Goal: Find contact information: Find contact information

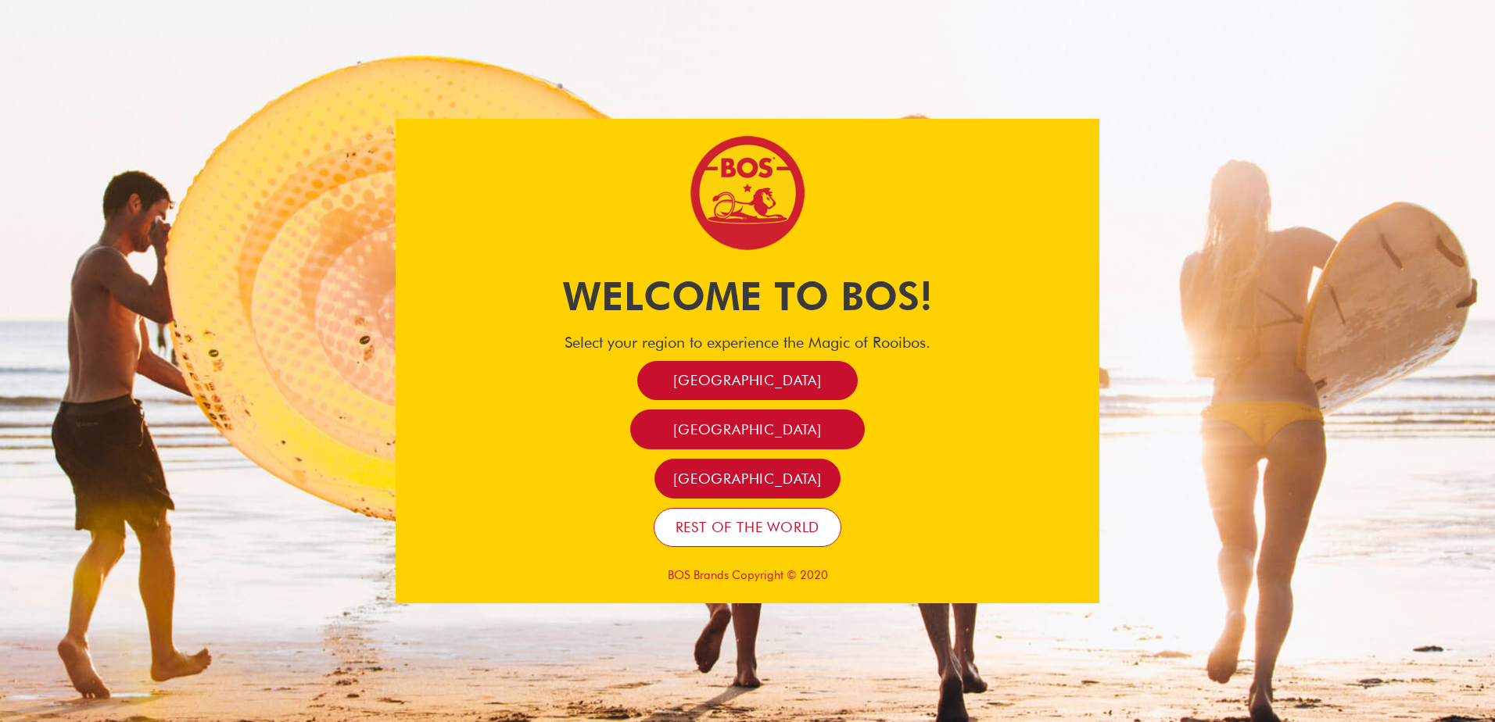
click at [775, 536] on span "Rest of the world" at bounding box center [747, 527] width 145 height 18
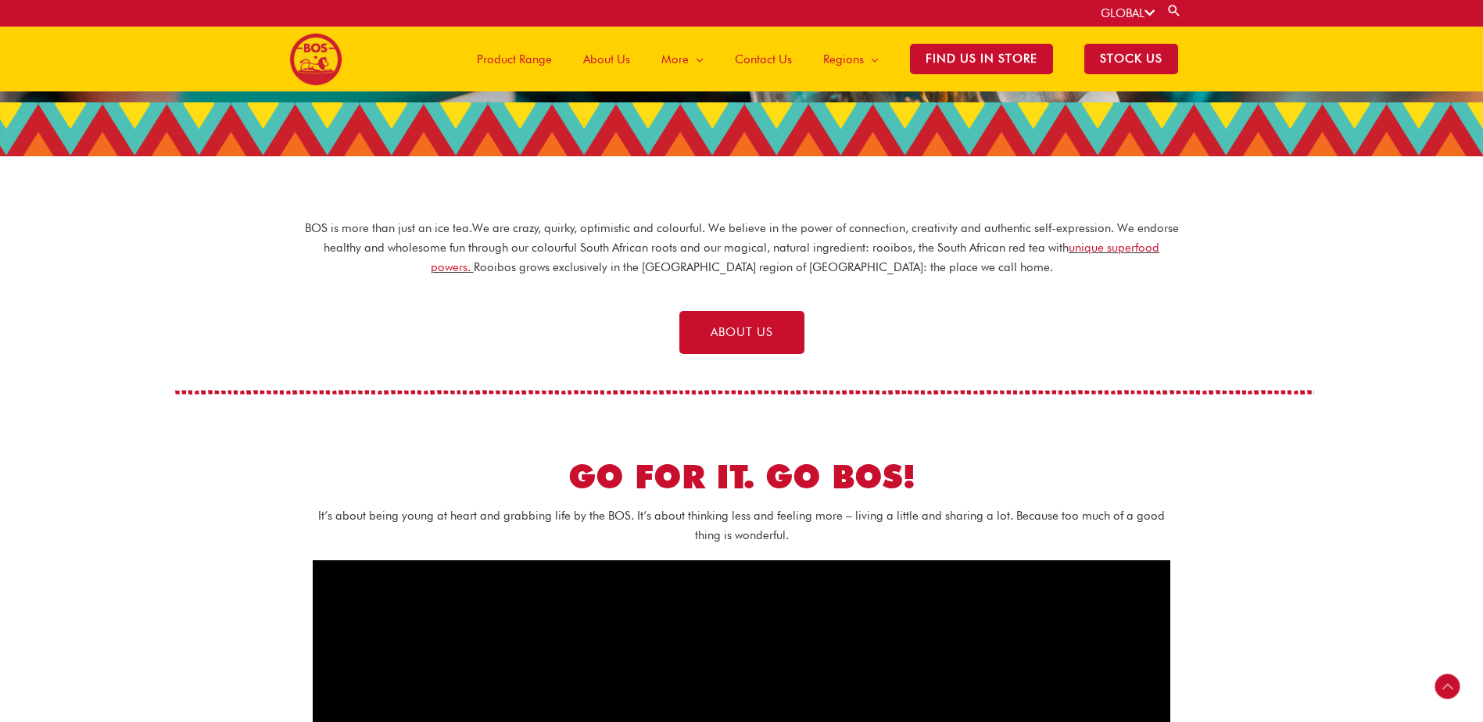
scroll to position [382, 0]
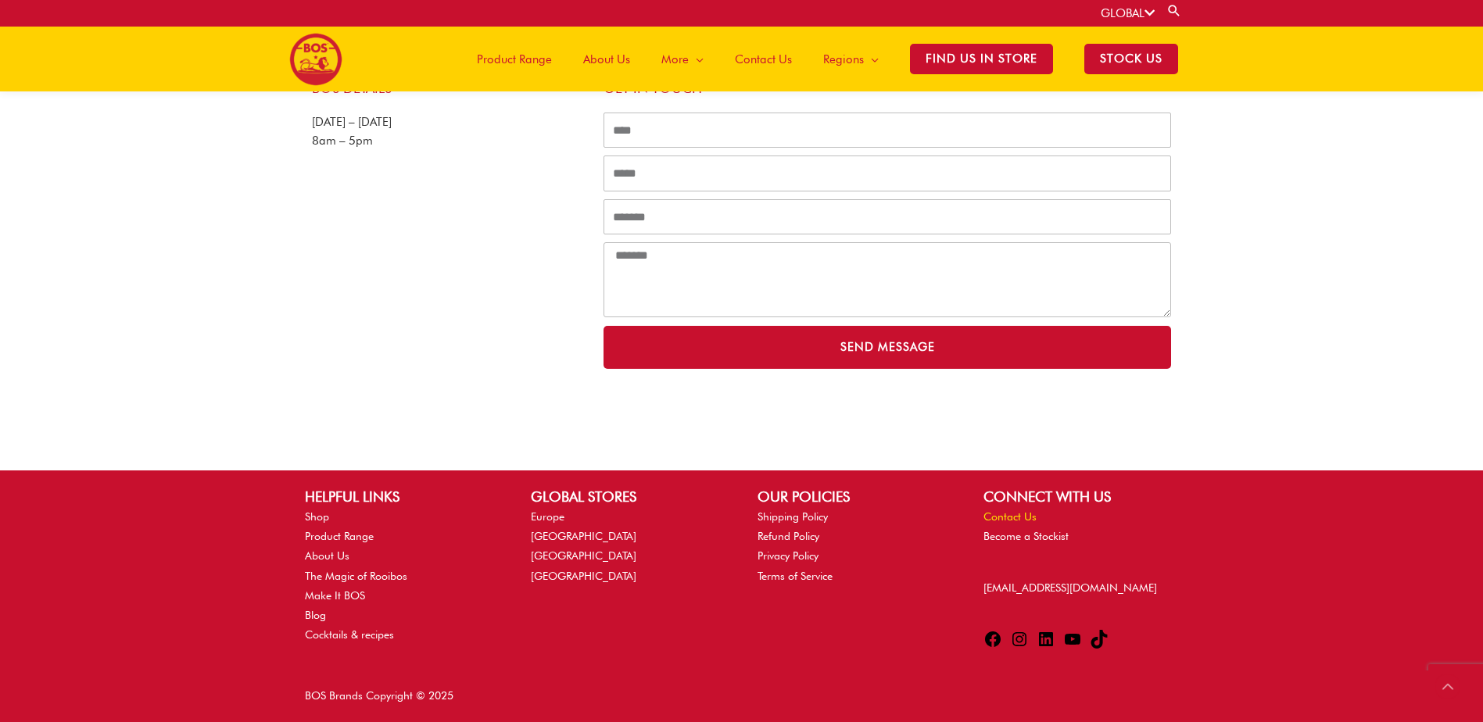
click at [1015, 520] on link "Contact Us" at bounding box center [1009, 516] width 53 height 13
click at [556, 521] on link "Europe" at bounding box center [548, 516] width 34 height 13
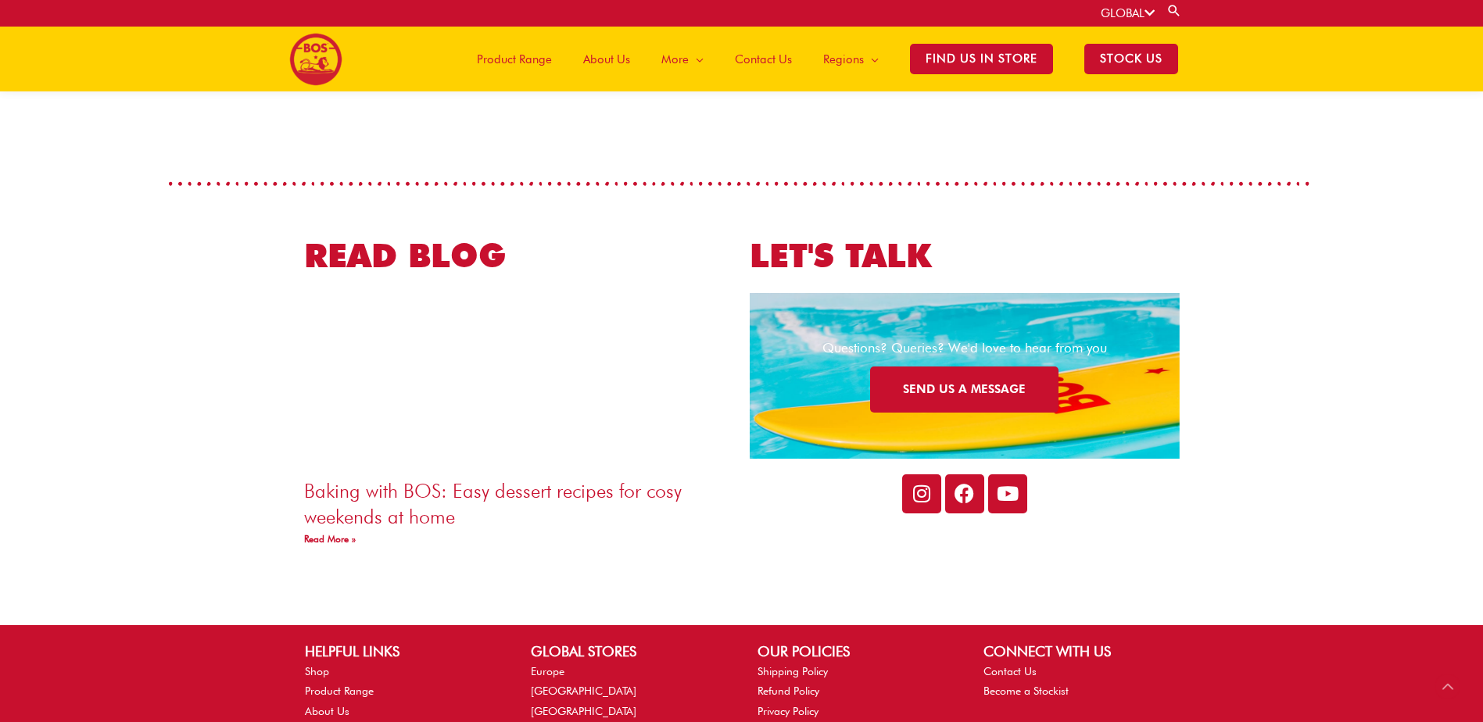
scroll to position [2728, 0]
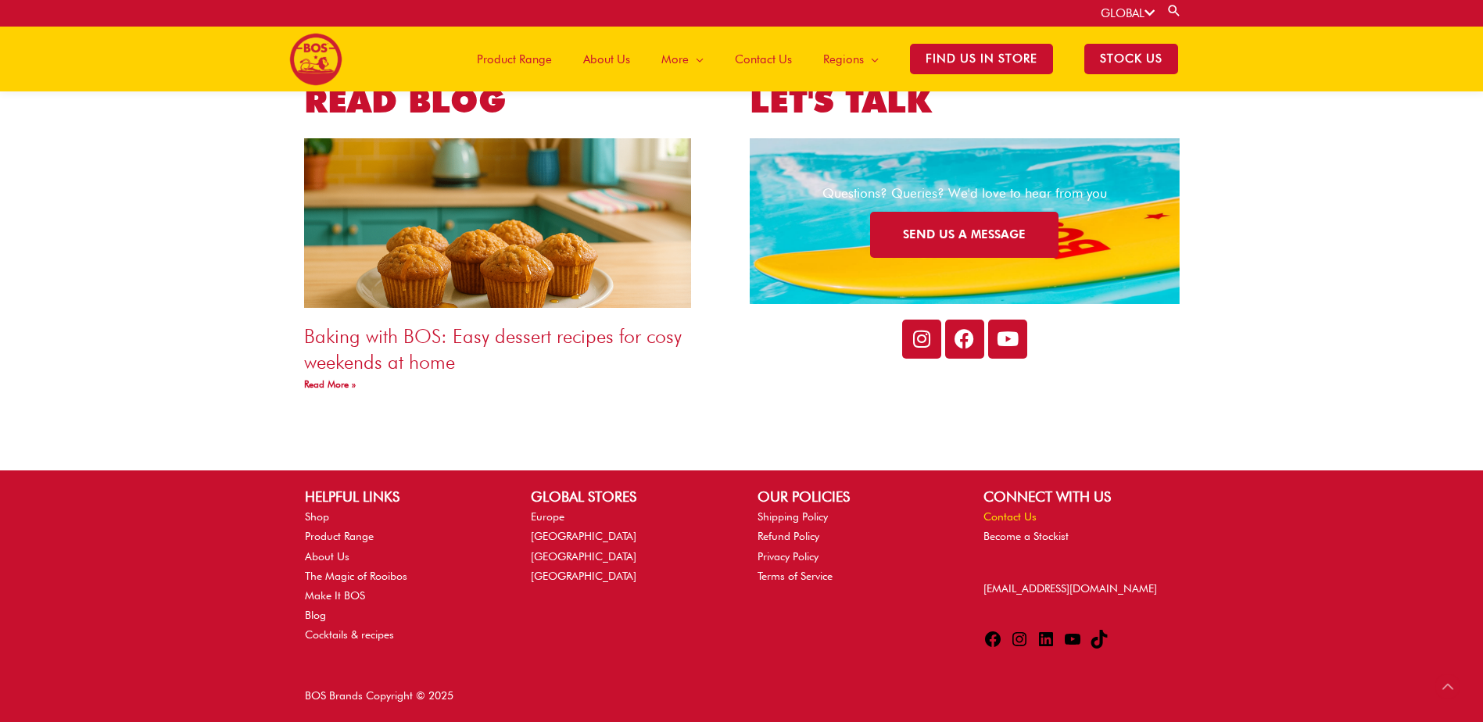
click at [1000, 517] on link "Contact Us" at bounding box center [1009, 516] width 53 height 13
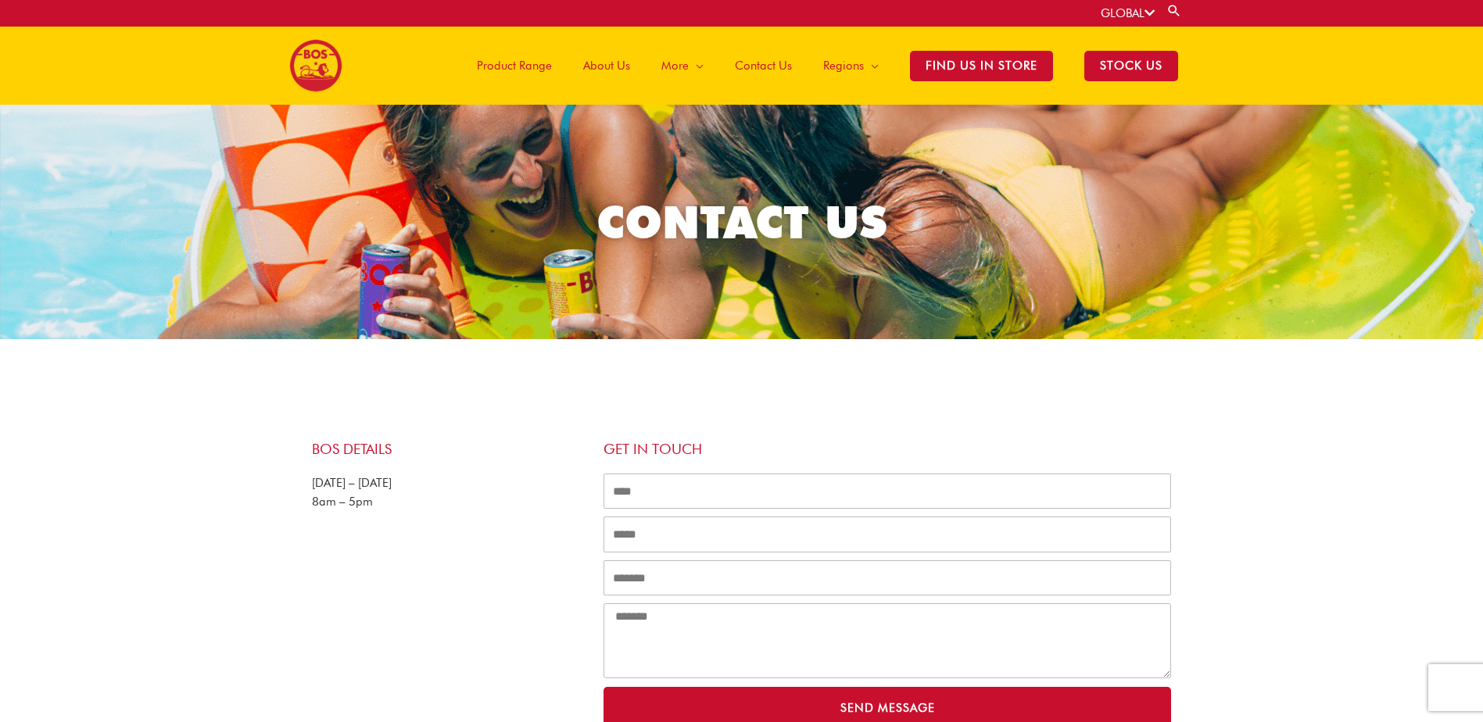
click at [743, 63] on span "Contact Us" at bounding box center [763, 65] width 57 height 47
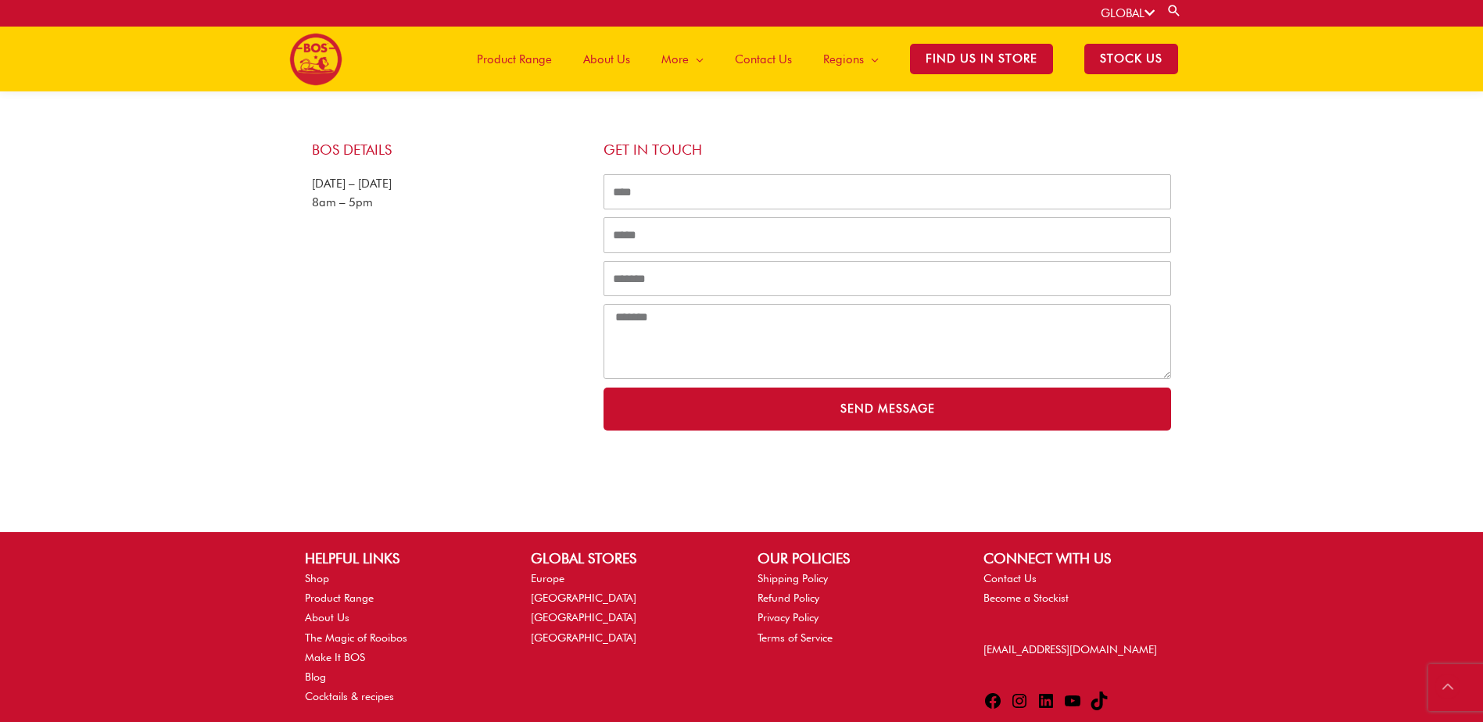
scroll to position [348, 0]
